Goal: Information Seeking & Learning: Learn about a topic

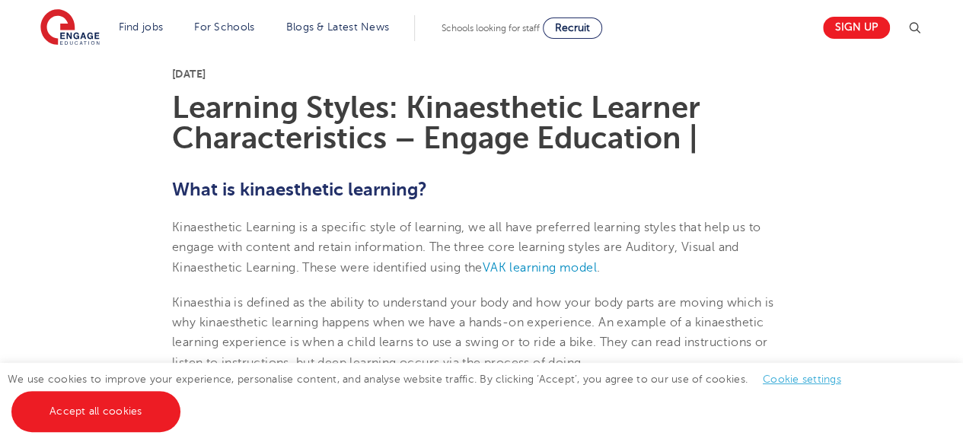
scroll to position [382, 0]
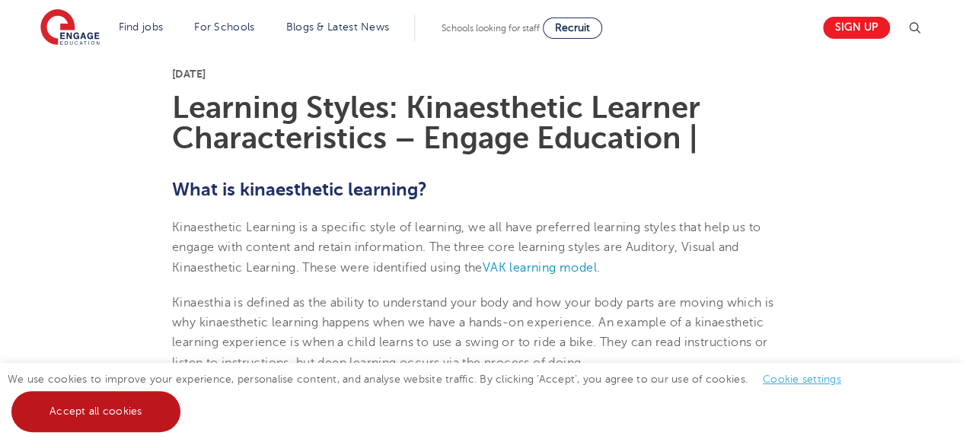
click at [123, 402] on link "Accept all cookies" at bounding box center [95, 411] width 169 height 41
click at [123, 402] on span "We use cookies to improve your experience, personalise content, and analyse web…" at bounding box center [432, 395] width 848 height 43
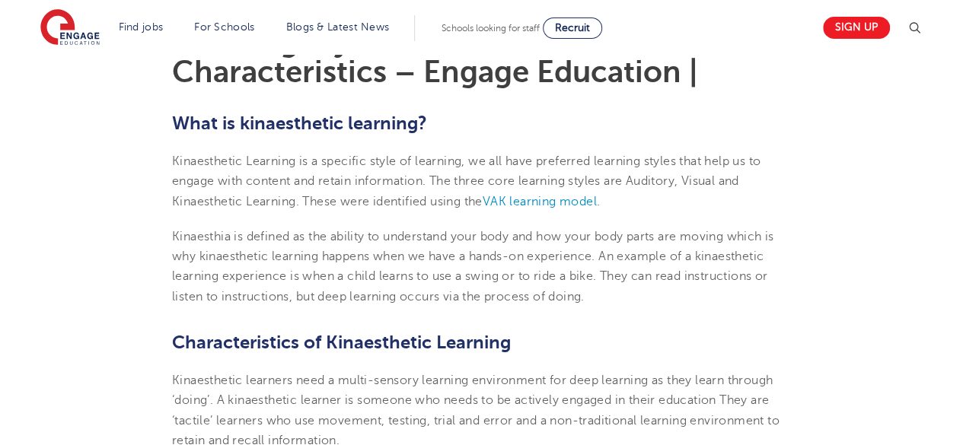
scroll to position [441, 0]
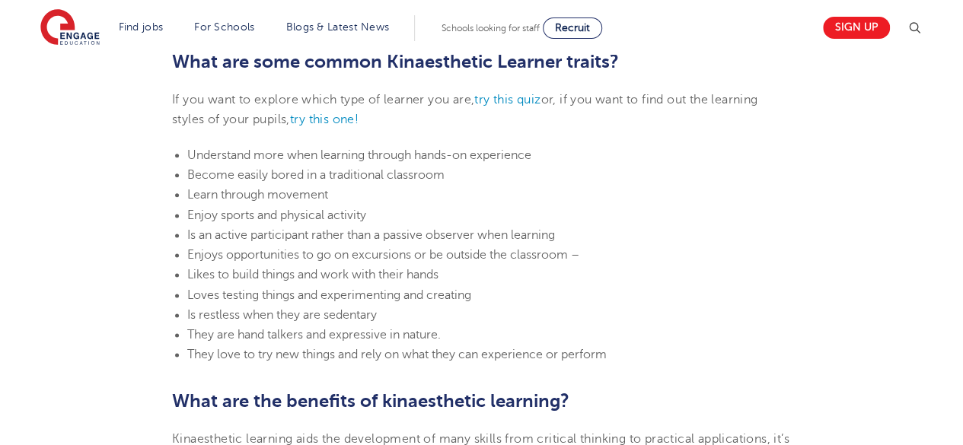
scroll to position [874, 0]
